Goal: Communication & Community: Share content

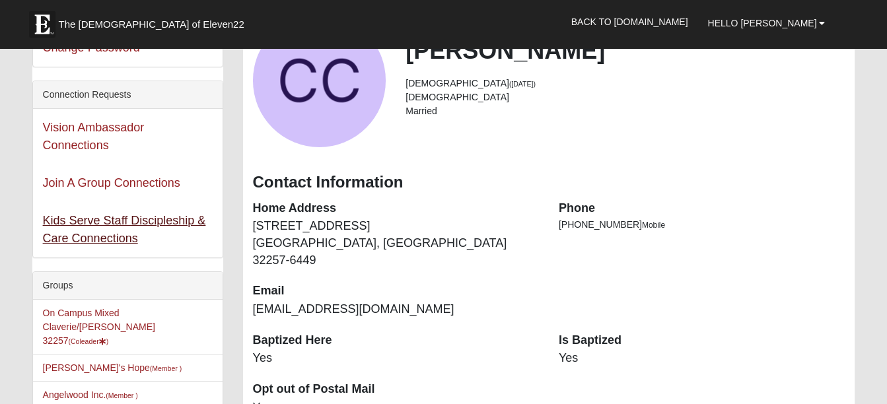
scroll to position [132, 0]
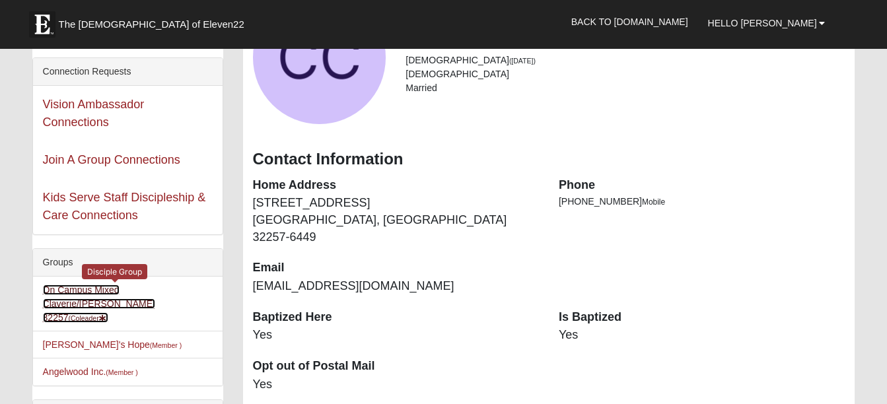
click at [79, 293] on link "On Campus Mixed Claverie/Foster 32257 (Coleader )" at bounding box center [99, 304] width 112 height 38
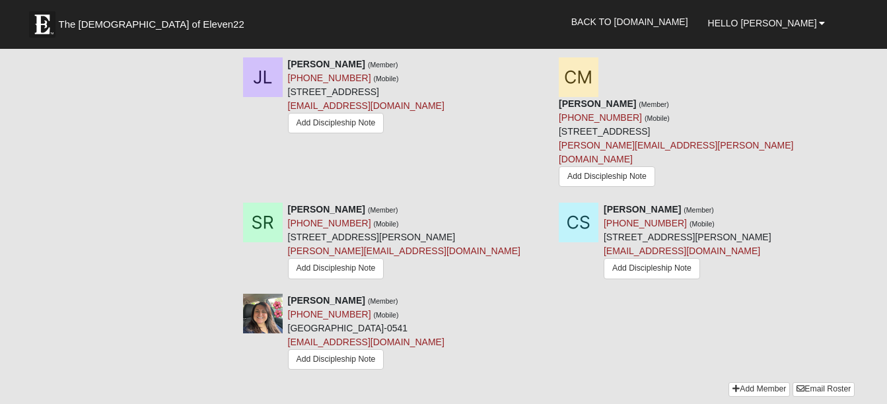
scroll to position [1586, 0]
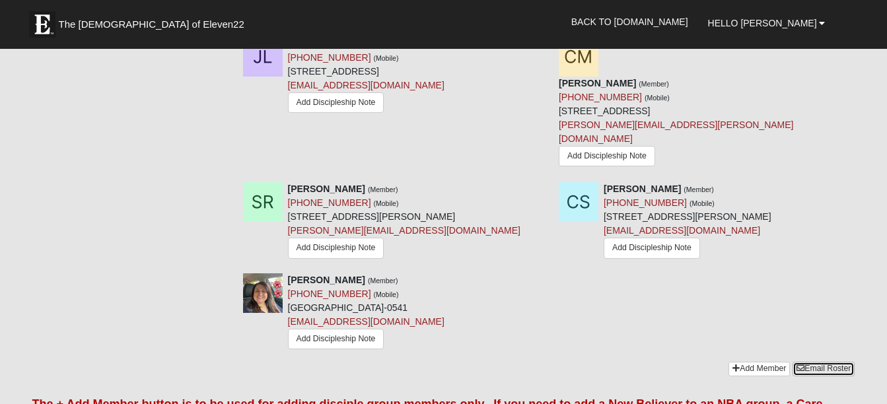
click at [823, 362] on link "Email Roster" at bounding box center [824, 369] width 62 height 14
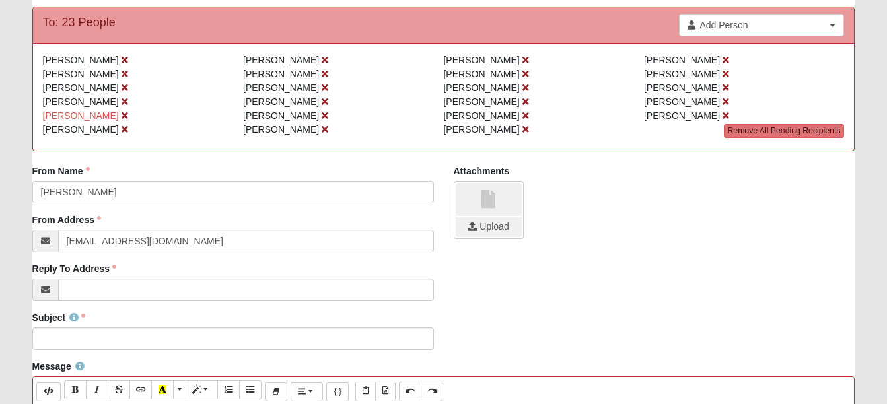
scroll to position [132, 0]
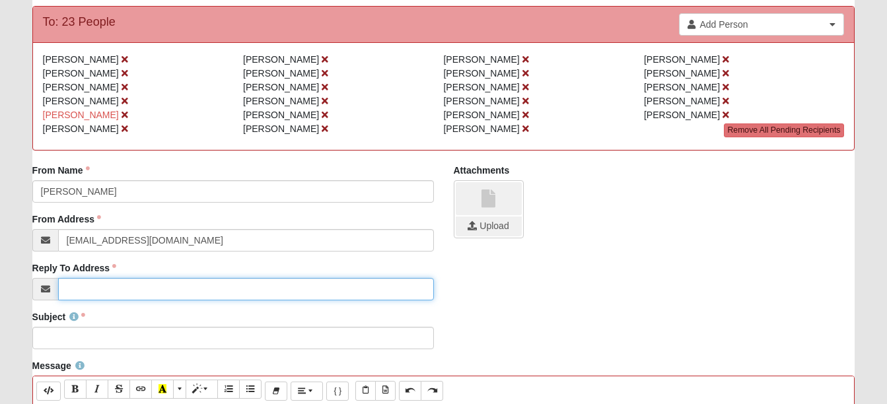
click at [90, 290] on input "Reply To Address" at bounding box center [246, 289] width 376 height 22
type input "[EMAIL_ADDRESS][DOMAIN_NAME]"
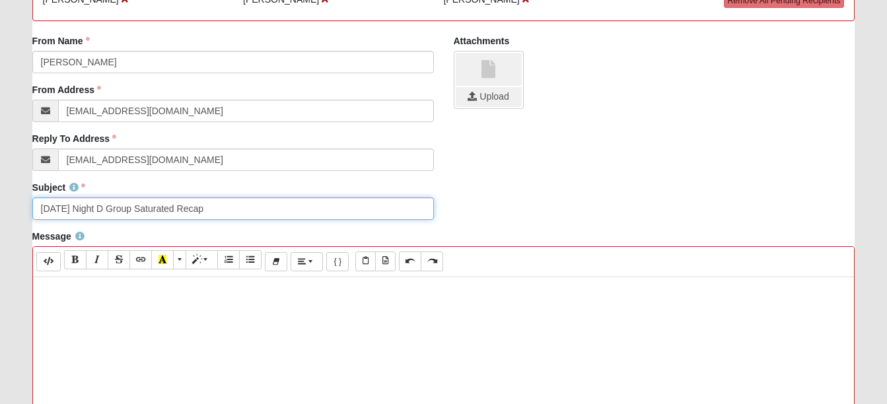
scroll to position [264, 0]
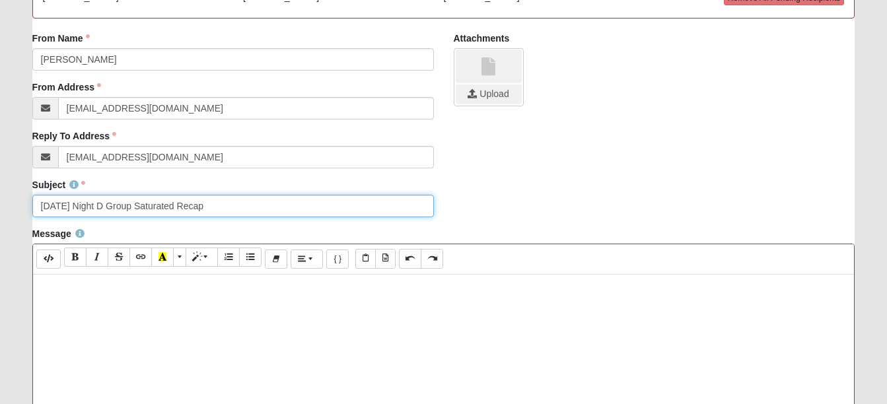
type input "[DATE] Night D Group Saturated Recap"
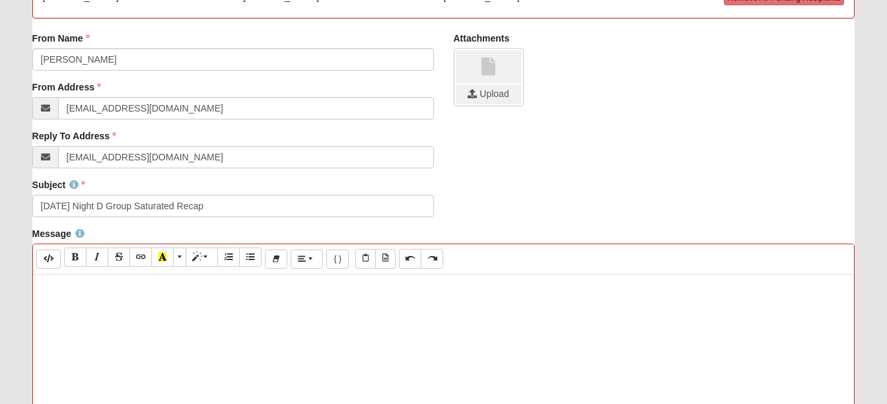
click at [58, 286] on p at bounding box center [444, 288] width 809 height 14
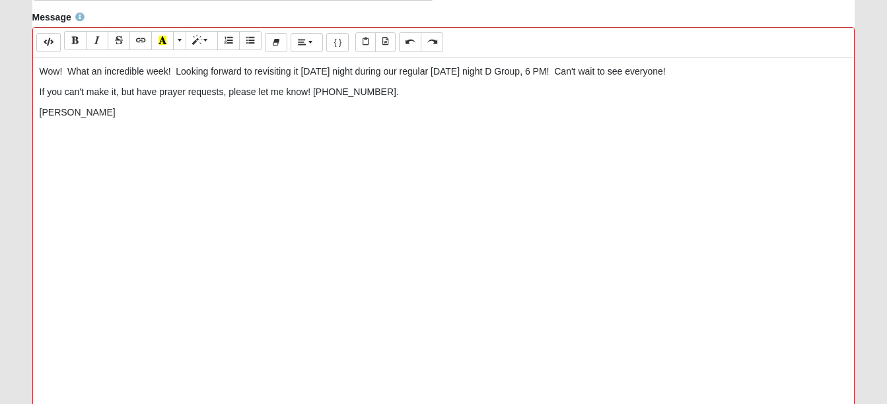
scroll to position [687, 0]
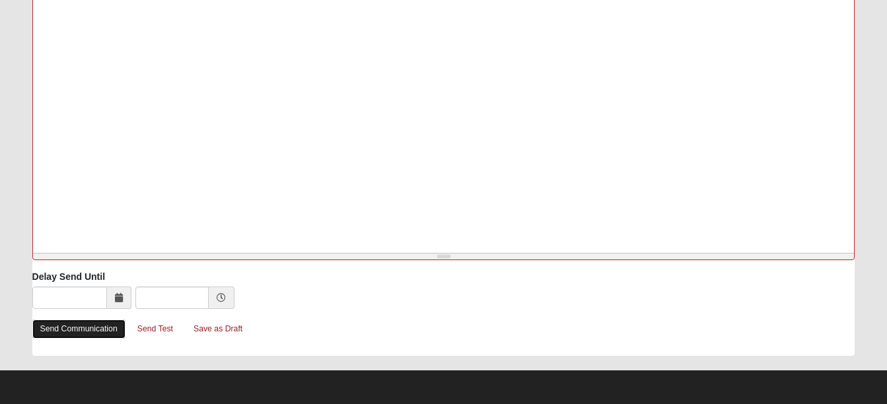
click at [80, 328] on link "Send Communication" at bounding box center [78, 329] width 93 height 19
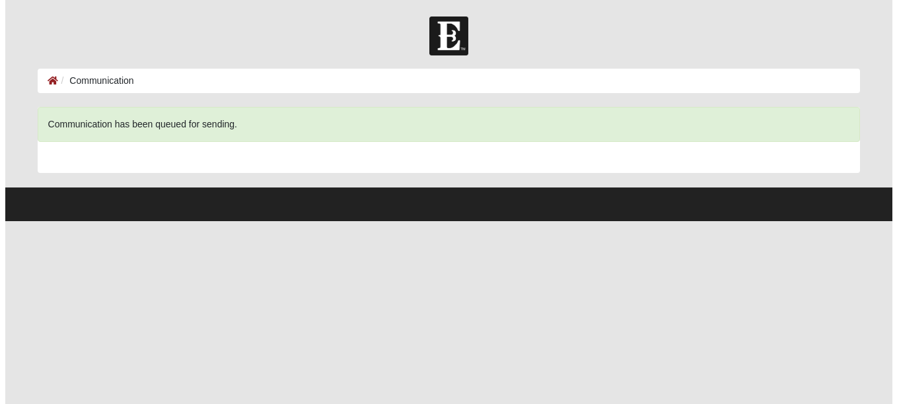
scroll to position [0, 0]
